Goal: Task Accomplishment & Management: Complete application form

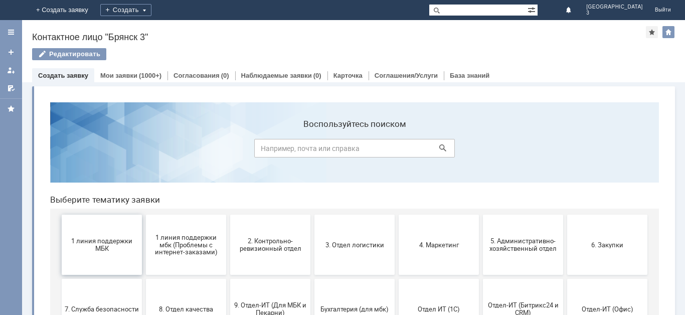
click at [92, 246] on span "1 линия поддержки МБК" at bounding box center [102, 244] width 74 height 15
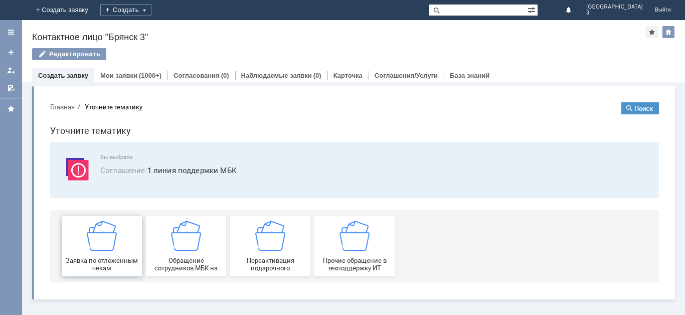
click at [108, 253] on div "Заявка по отложенным чекам" at bounding box center [102, 246] width 74 height 51
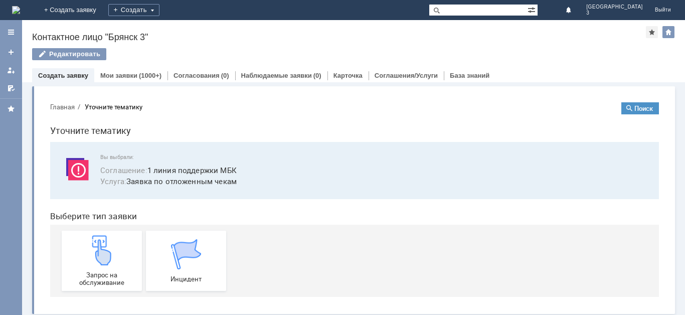
click at [108, 253] on img at bounding box center [102, 250] width 30 height 30
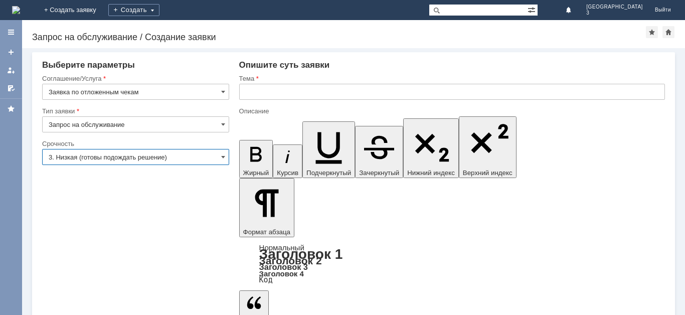
click at [140, 158] on input "3. Низкая (готовы подождать решение)" at bounding box center [135, 157] width 187 height 16
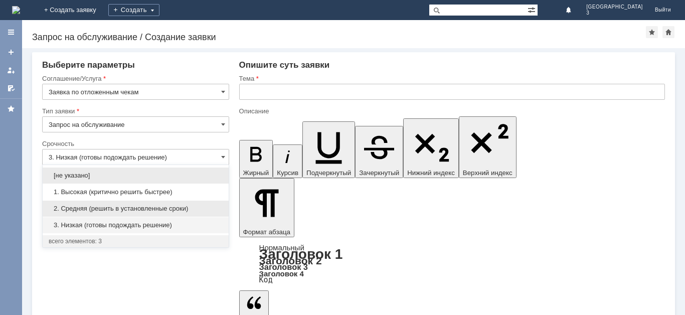
click at [114, 206] on span "2. Средняя (решить в установленные сроки)" at bounding box center [136, 209] width 174 height 8
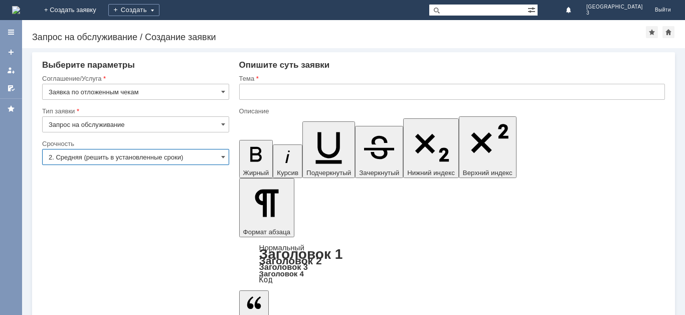
type input "2. Средняя (решить в установленные сроки)"
click at [258, 100] on div at bounding box center [452, 103] width 426 height 7
click at [260, 97] on input "text" at bounding box center [452, 92] width 426 height 16
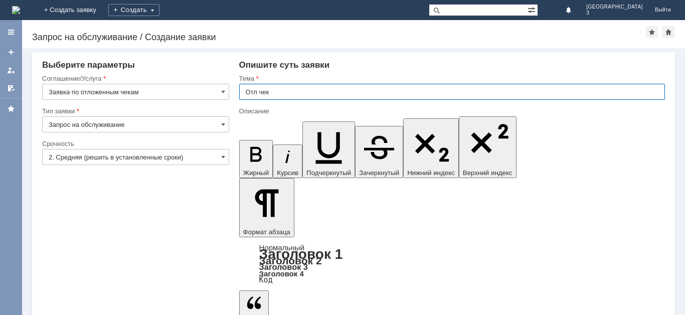
type input "Отл чек"
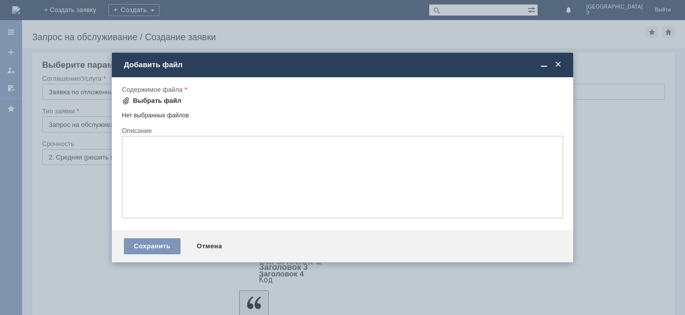
click at [129, 101] on span at bounding box center [126, 101] width 8 height 8
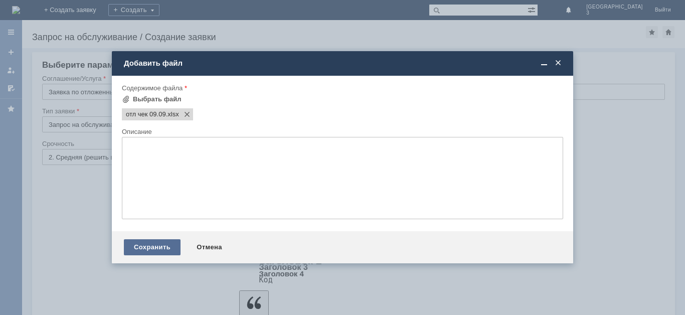
click at [165, 245] on div "Сохранить" at bounding box center [152, 247] width 57 height 16
